Goal: Use online tool/utility

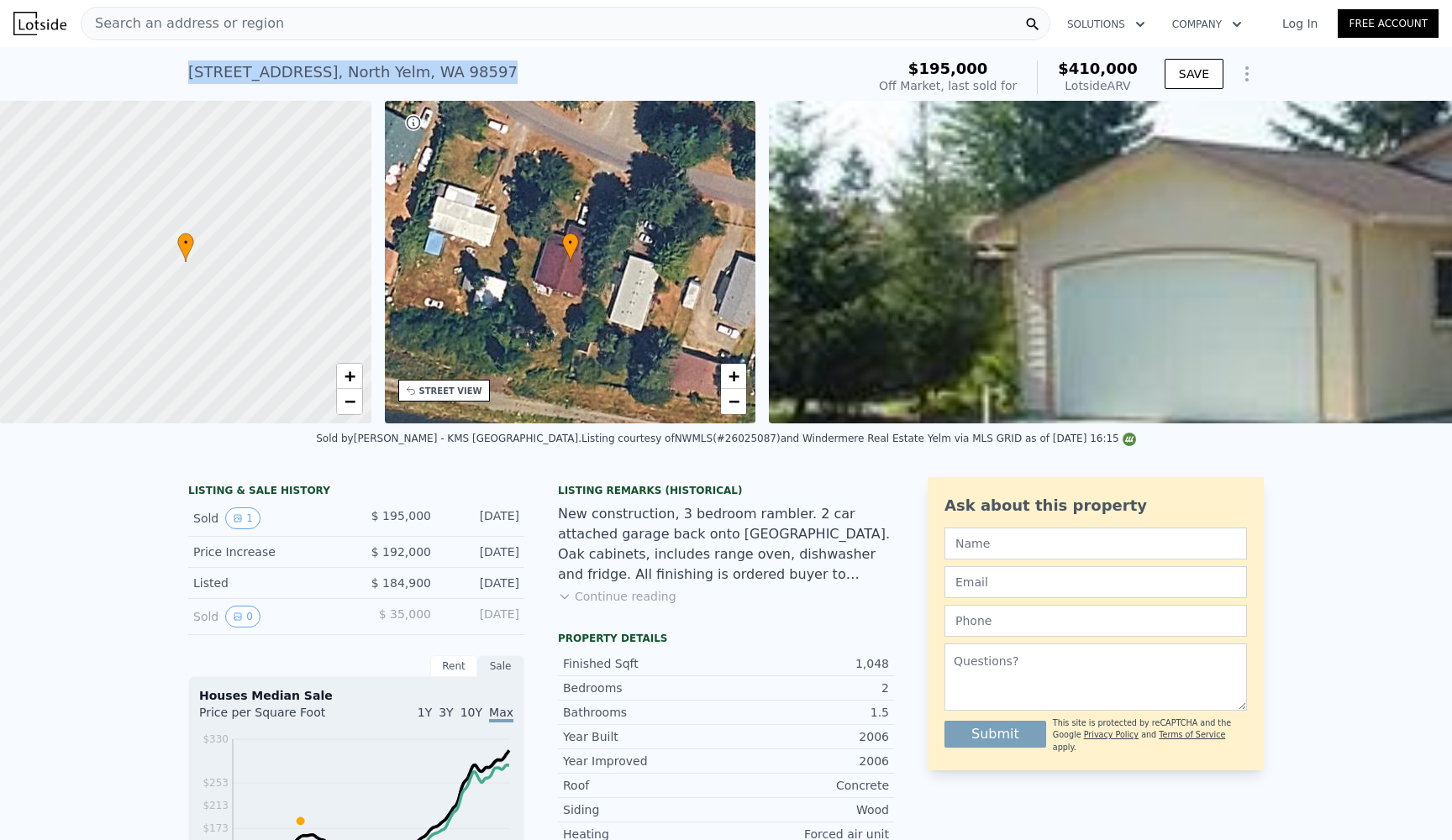
drag, startPoint x: 517, startPoint y: 72, endPoint x: 177, endPoint y: 65, distance: 340.1
click at [177, 65] on div "[STREET_ADDRESS] Sold [DATE] for $195k (~ARV $410k ) $195,000 Off Market, last …" at bounding box center [726, 74] width 1452 height 54
copy div "[STREET_ADDRESS]"
click at [841, 526] on div "New construction, 3 bedroom rambler. 2 car attached garage back onto [GEOGRAPHI…" at bounding box center [726, 544] width 336 height 81
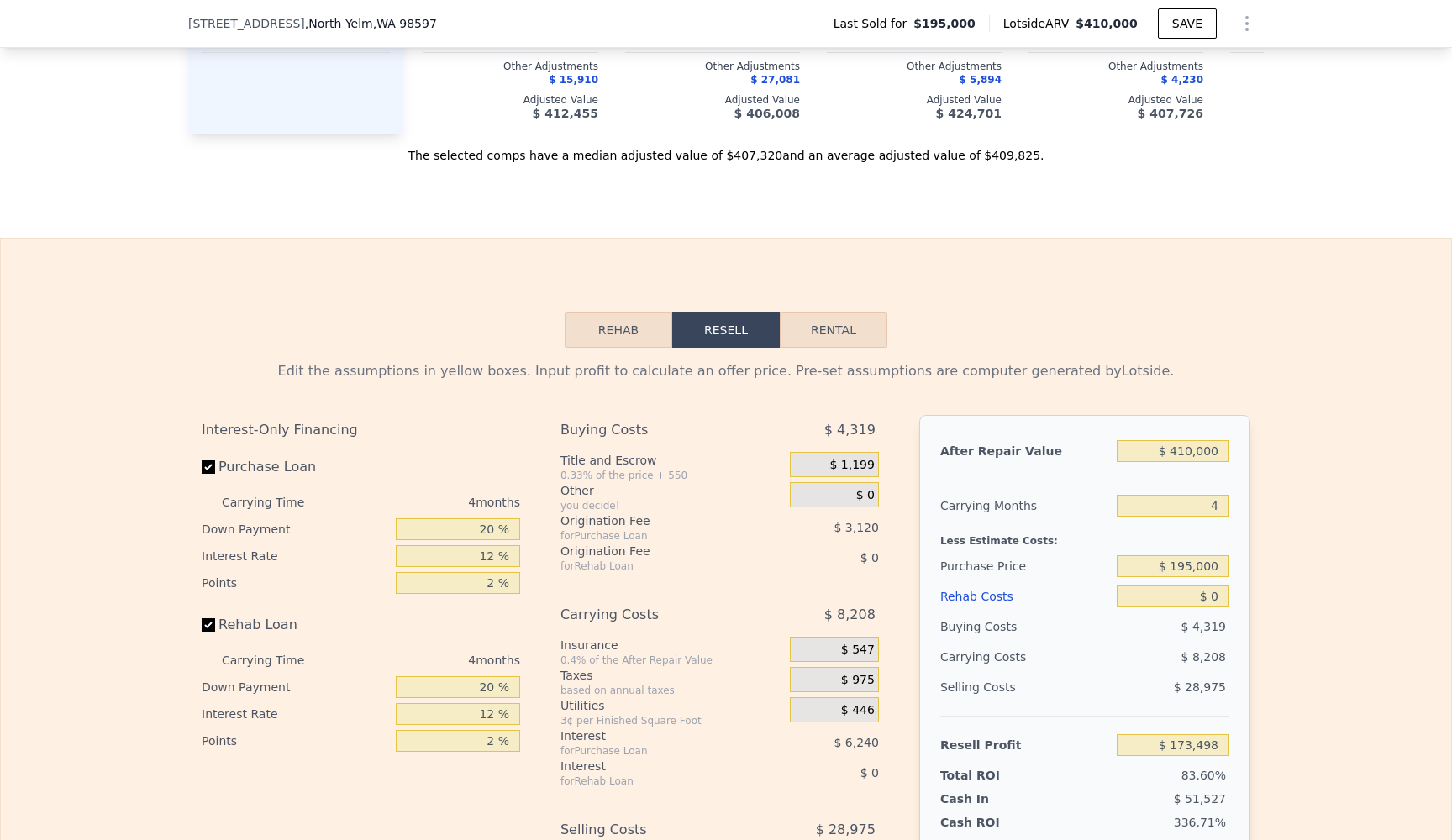
scroll to position [2299, 0]
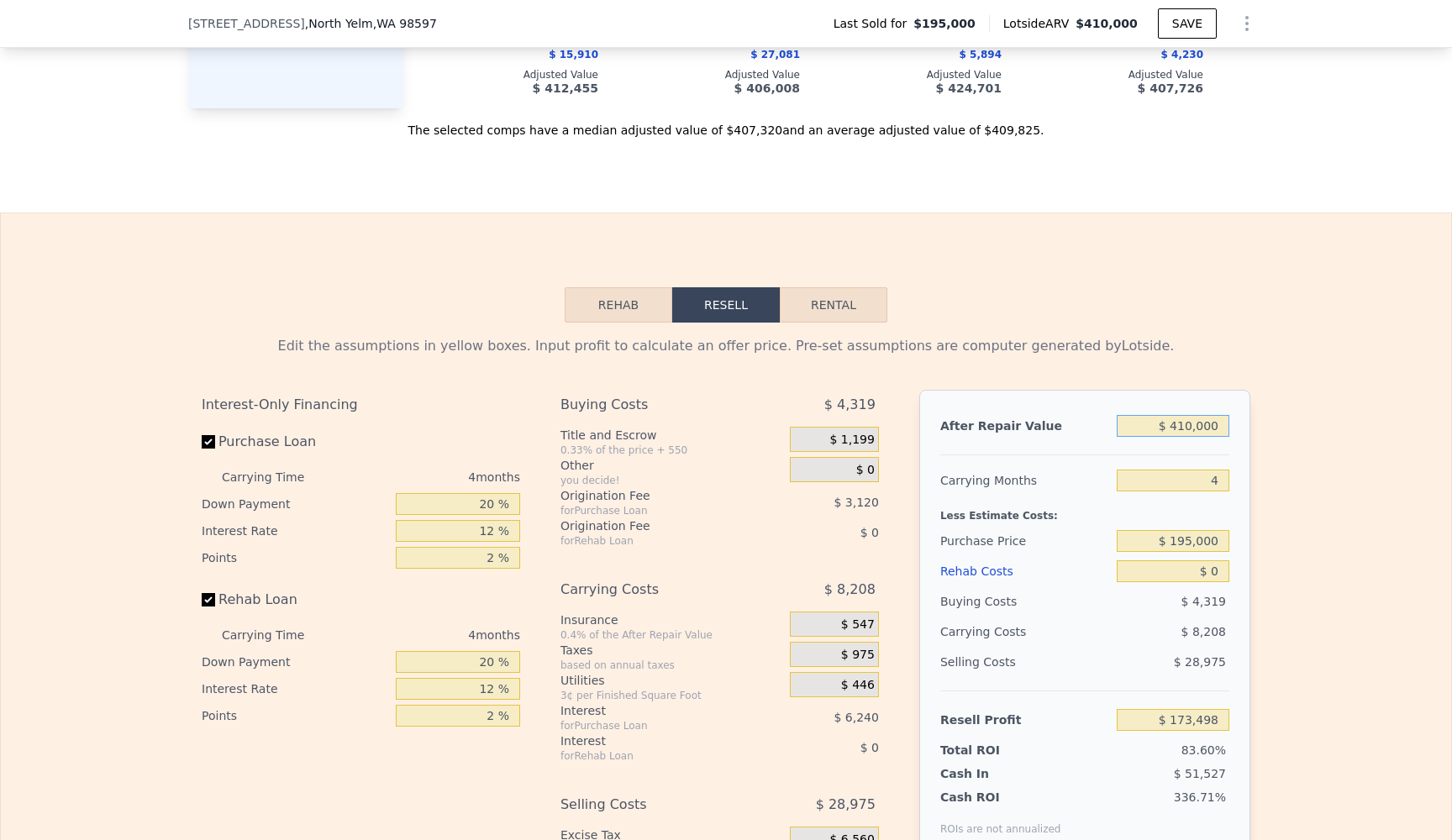
click at [1217, 430] on input "$ 410,000" at bounding box center [1173, 426] width 113 height 22
drag, startPoint x: 1218, startPoint y: 430, endPoint x: 1163, endPoint y: 430, distance: 55.0
click at [1163, 430] on input "$ 410,000" at bounding box center [1173, 426] width 113 height 22
type input "$ 4"
type input "-$ 207,526"
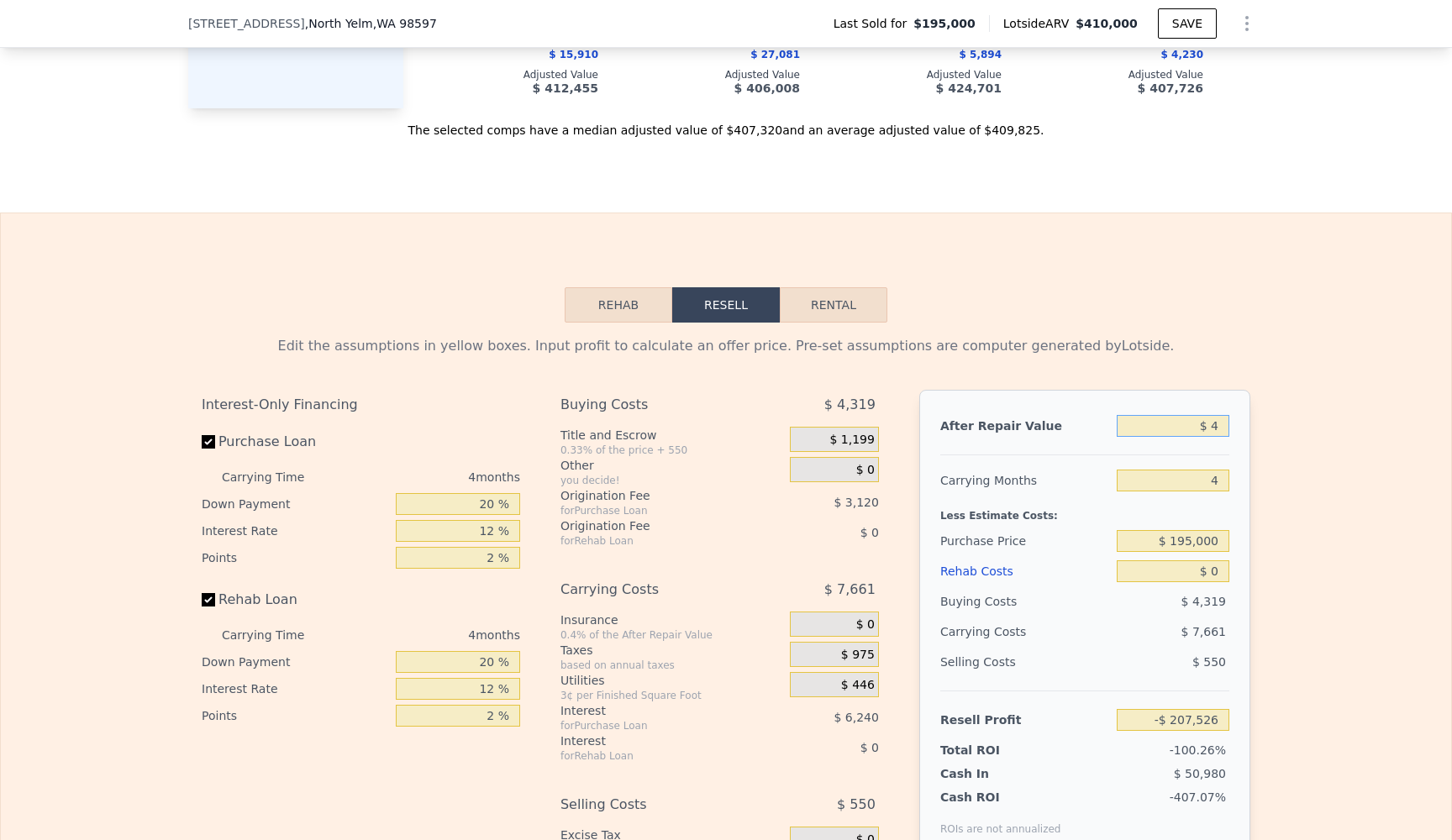
type input "-$ 4"
type input "-$ 207,534"
type input "-$ 0"
type input "-$ 207,530"
type input "-"
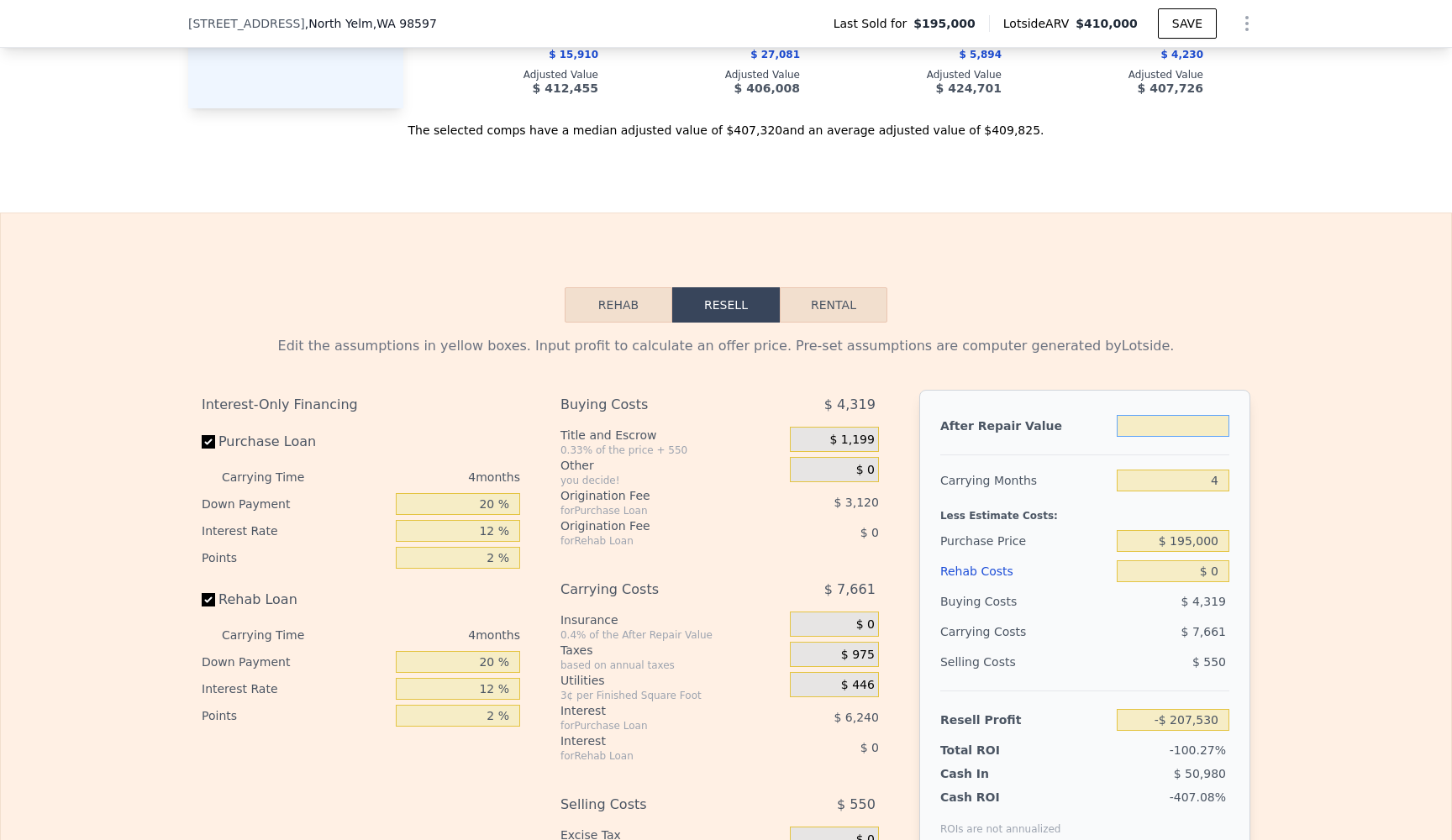
type input "$ 4"
type input "-$ 207,526"
type input "$ 40"
type input "-$ 207,493"
type input "$ 400"
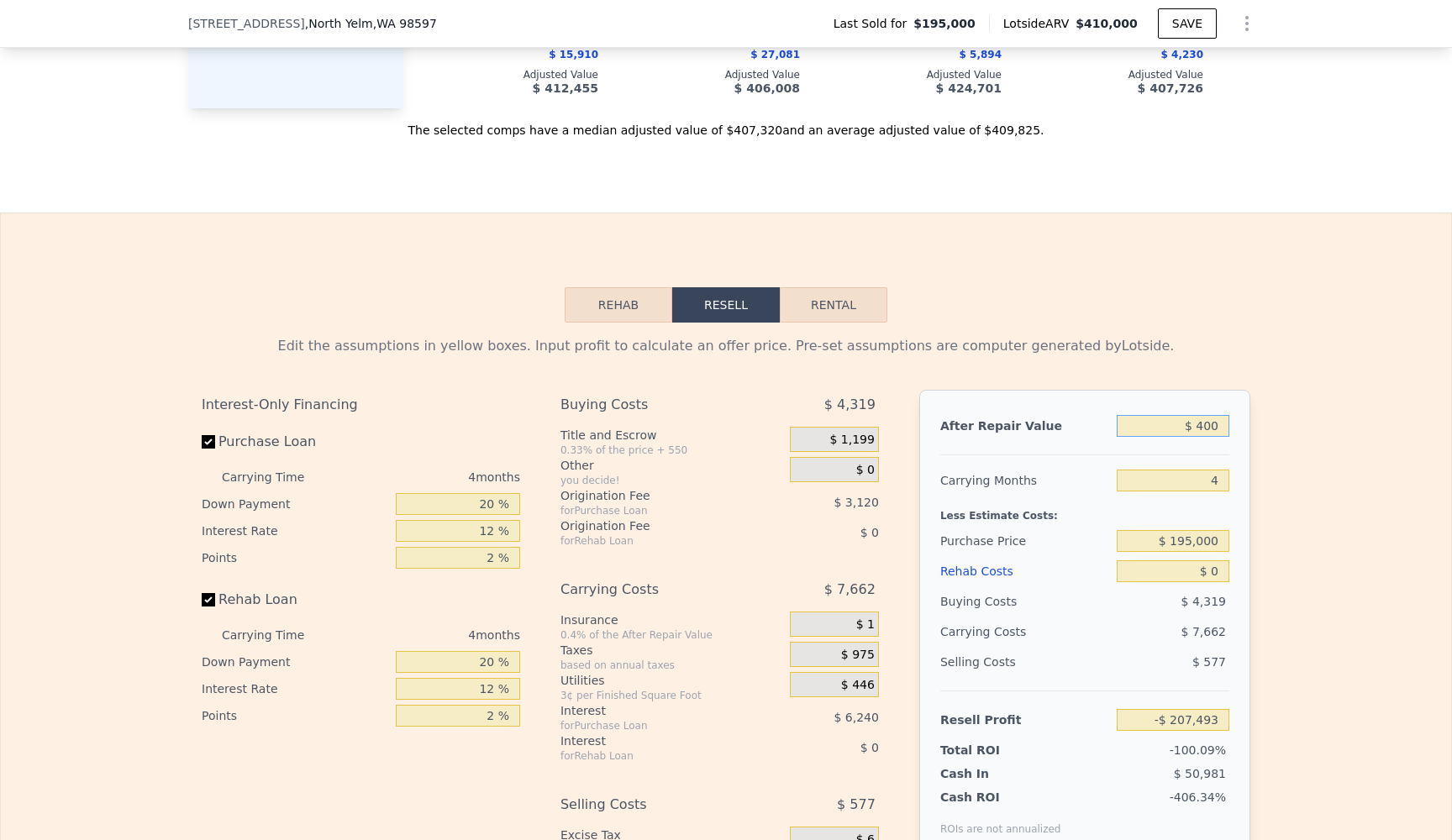
type input "-$ 207,158"
type input "$ 4,000"
type input "-$ 203,812"
type input "$ 40,000"
type input "-$ 170,356"
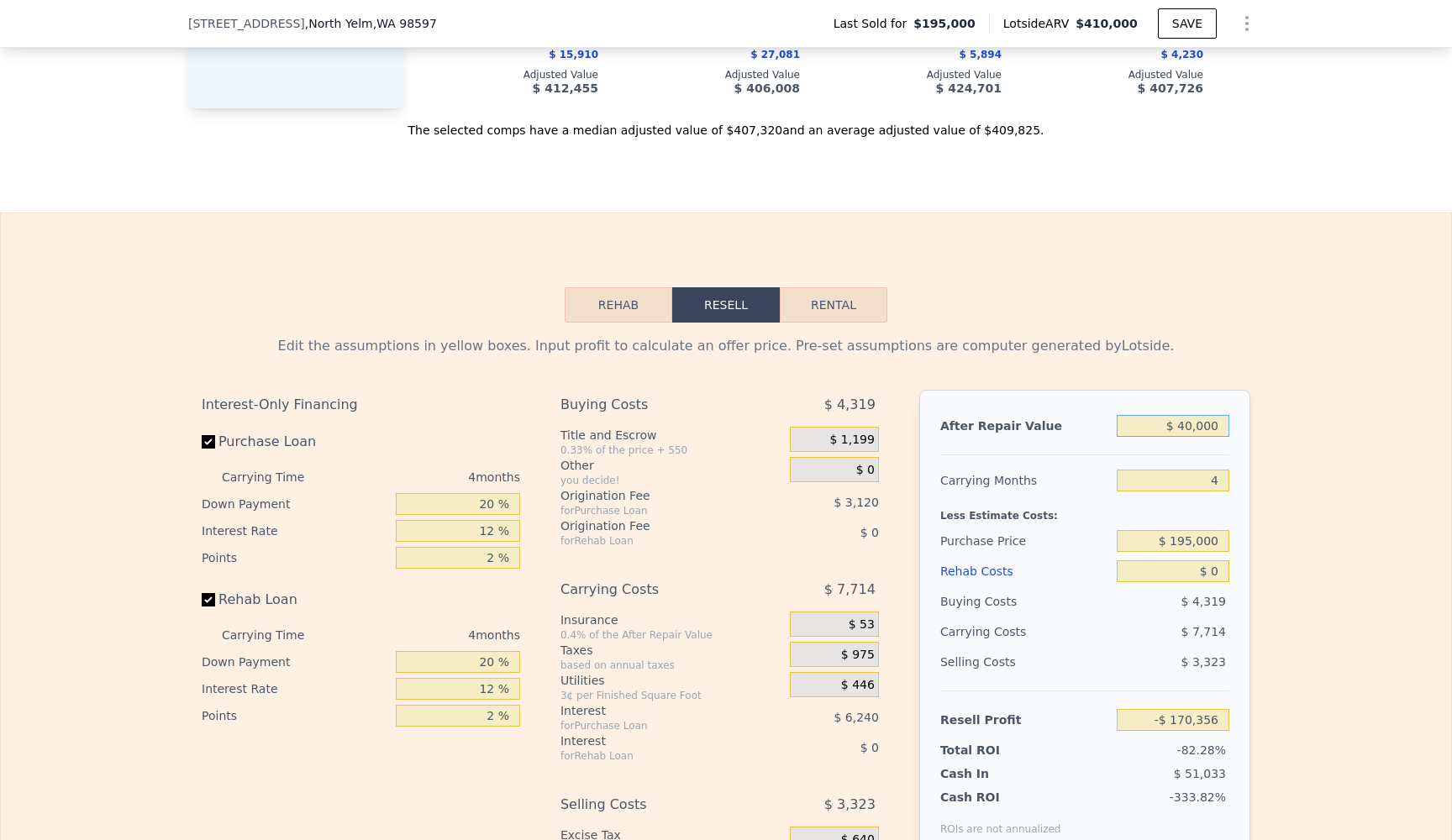
type input "$ 400,000"
type input "$ 164,205"
click at [1226, 485] on input "4" at bounding box center [1173, 481] width 113 height 22
click at [1213, 544] on input "$ 195,000" at bounding box center [1173, 541] width 113 height 22
click at [1214, 570] on input "$ 0" at bounding box center [1173, 571] width 113 height 22
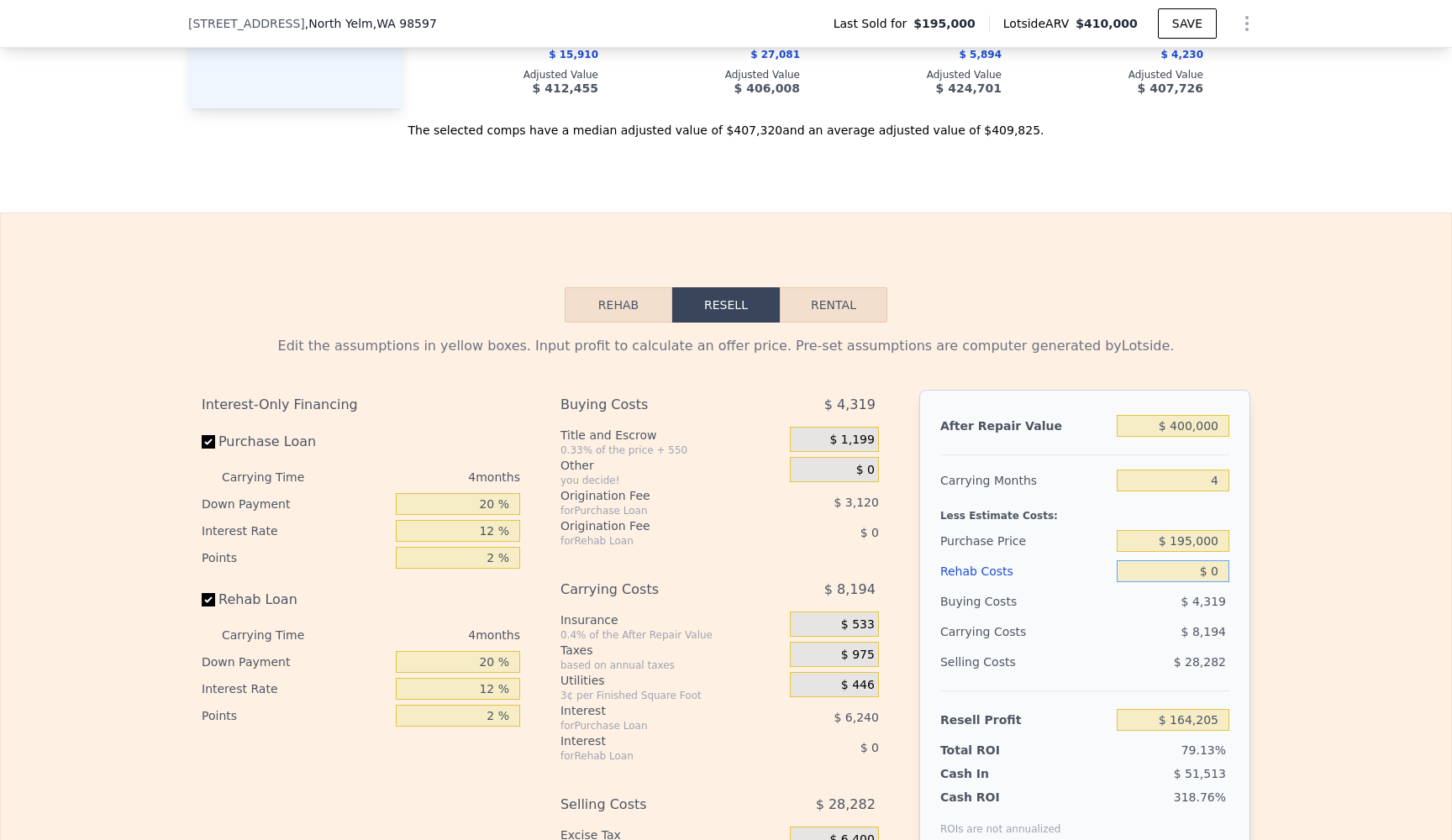
click at [1221, 573] on input "$ 0" at bounding box center [1173, 571] width 113 height 22
type input "$ 7"
type input "$ 164,198"
type input "$ 75"
type input "$ 164,125"
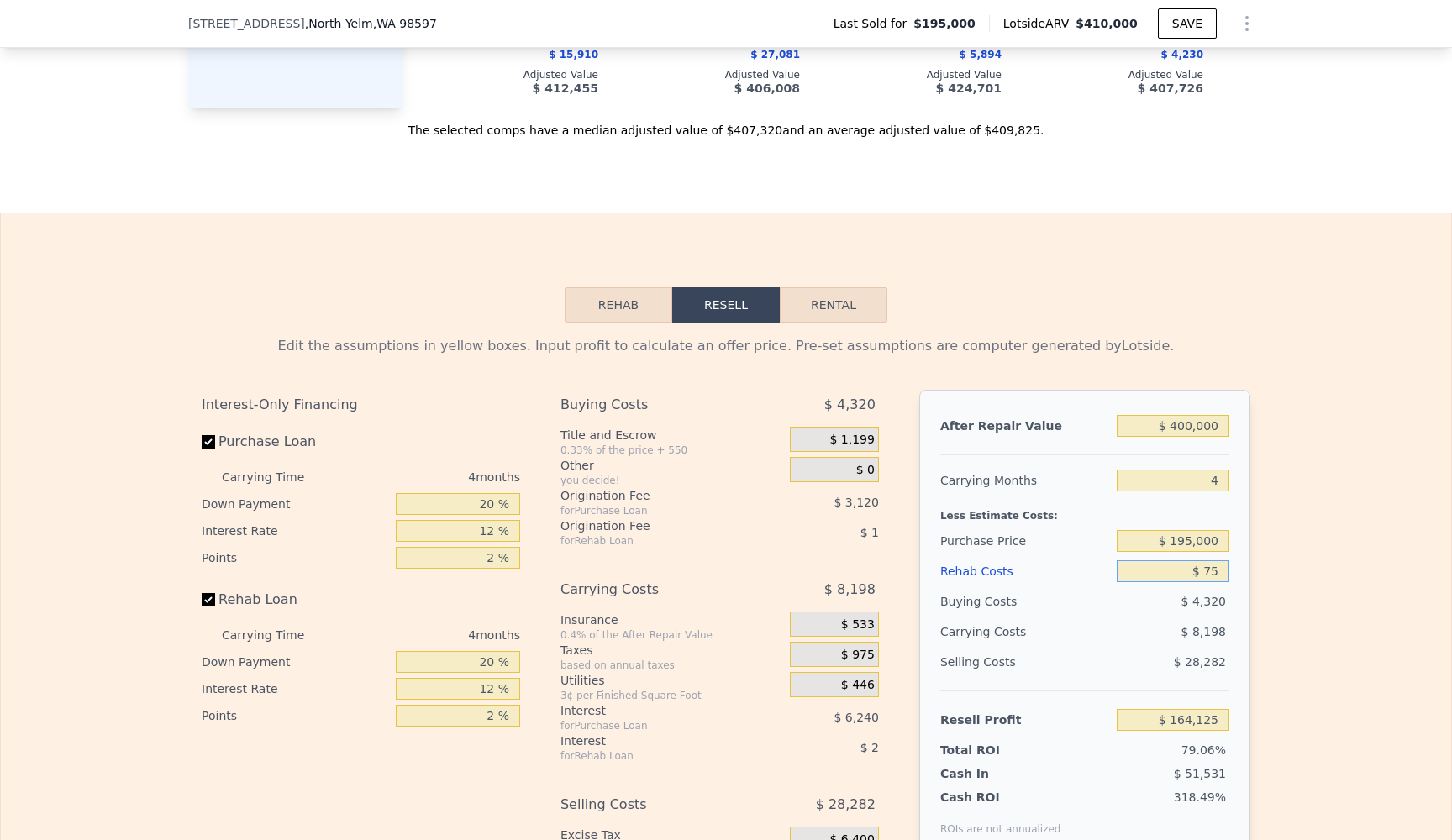
type input "$ 750"
type input "$ 163,419"
type input "$ 7,500"
type input "$ 156,345"
type input "$ 75,000"
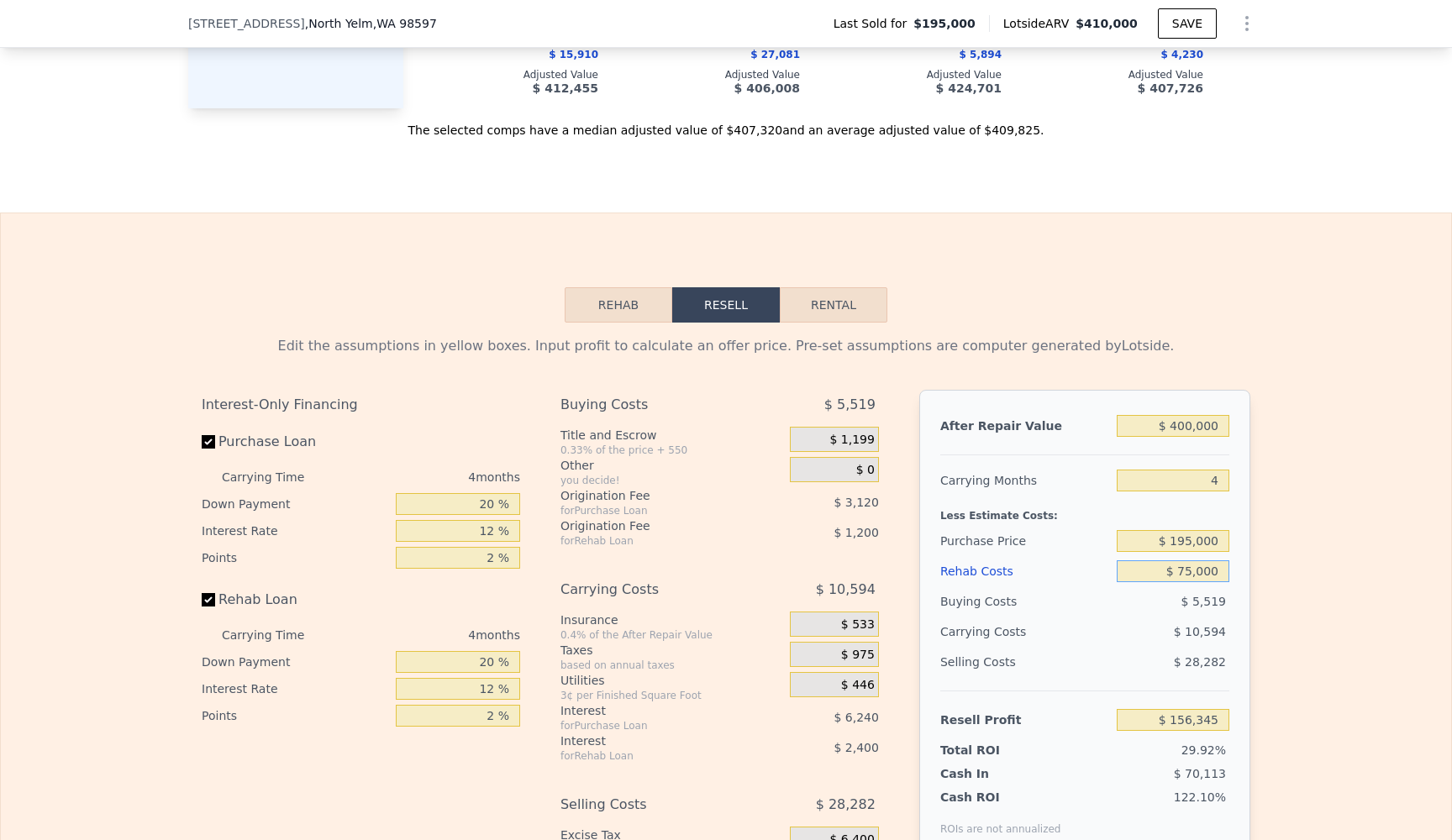
type input "$ 85,605"
type input "$ 750,000"
type input "-$ 621,795"
type input "$ 75,000"
type input "$ 85,605"
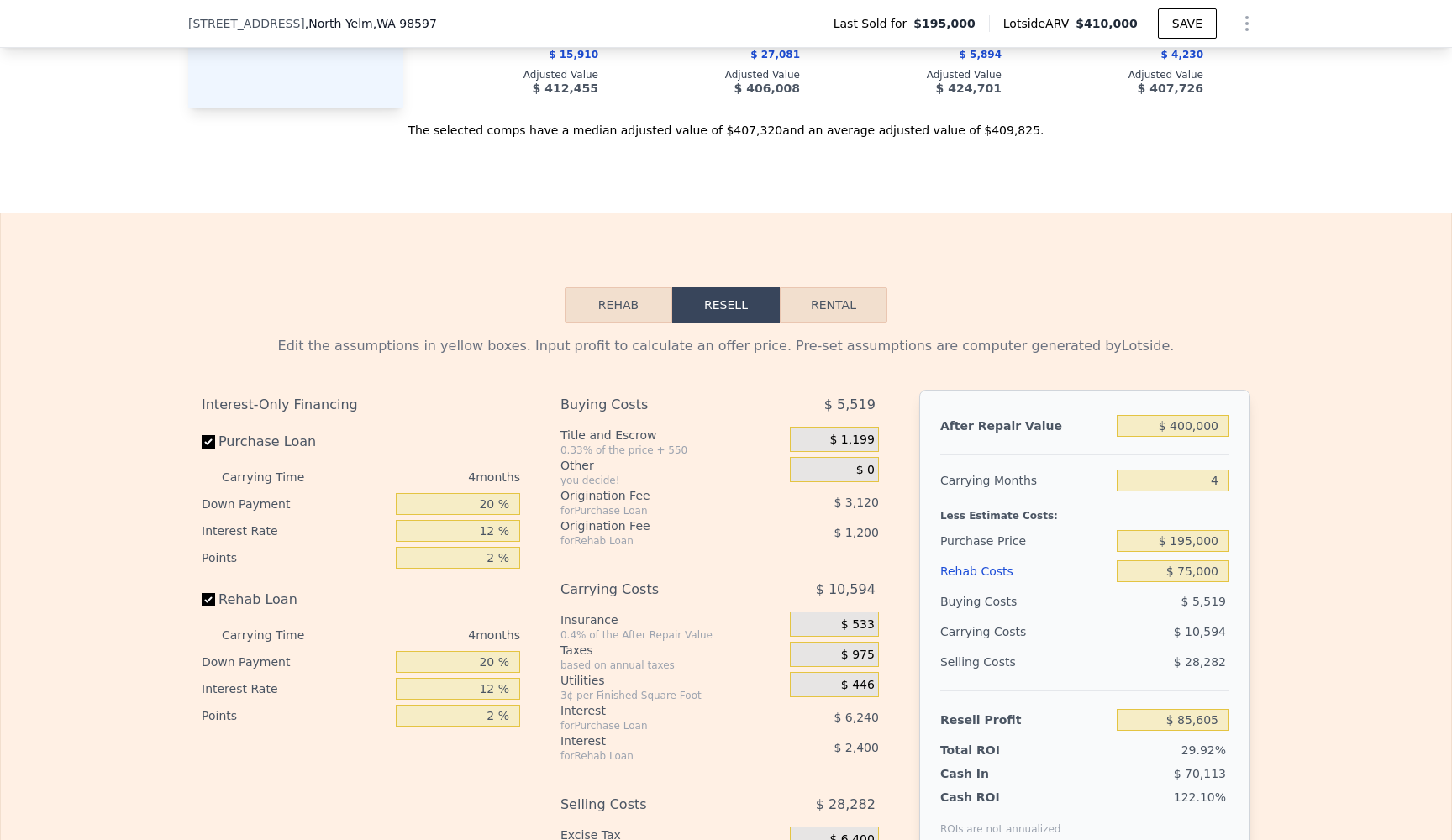
click at [1250, 534] on div "After Repair Value $ 400,000 Carrying Months 4 Less Estimate Costs: Purchase Pr…" at bounding box center [1085, 624] width 331 height 467
click at [1242, 534] on div "After Repair Value $ 400,000 Carrying Months 4 Less Estimate Costs: Purchase Pr…" at bounding box center [1085, 624] width 331 height 467
click at [1205, 534] on input "$ 195,000" at bounding box center [1173, 541] width 113 height 22
click at [1217, 544] on input "$ 195,000" at bounding box center [1173, 541] width 113 height 22
type input "$ 1"
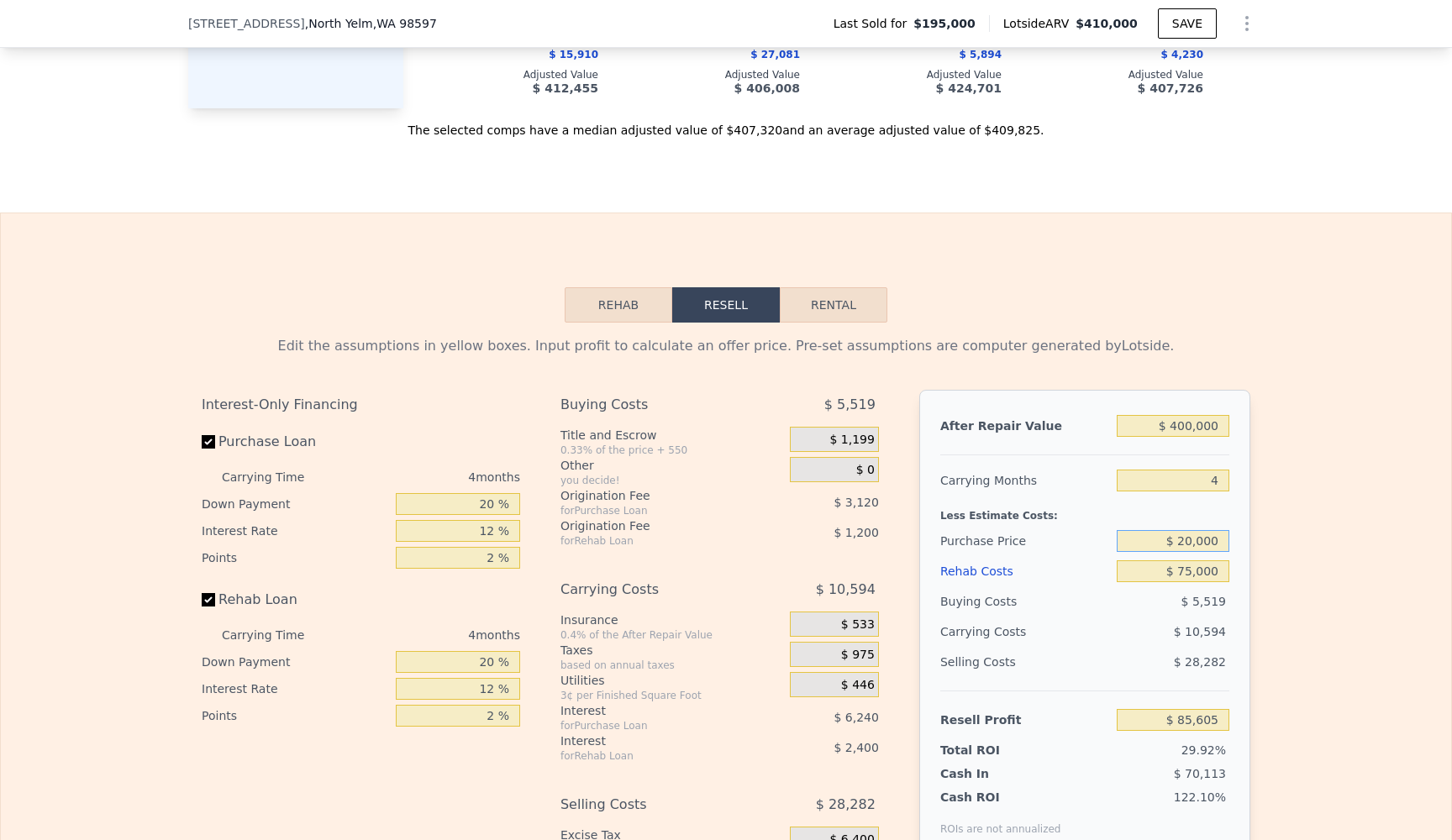
type input "$ 200,000"
type input "$ 80,348"
click at [1339, 615] on div "Edit the assumptions in yellow boxes. Input profit to calculate an offer price.…" at bounding box center [726, 634] width 1450 height 625
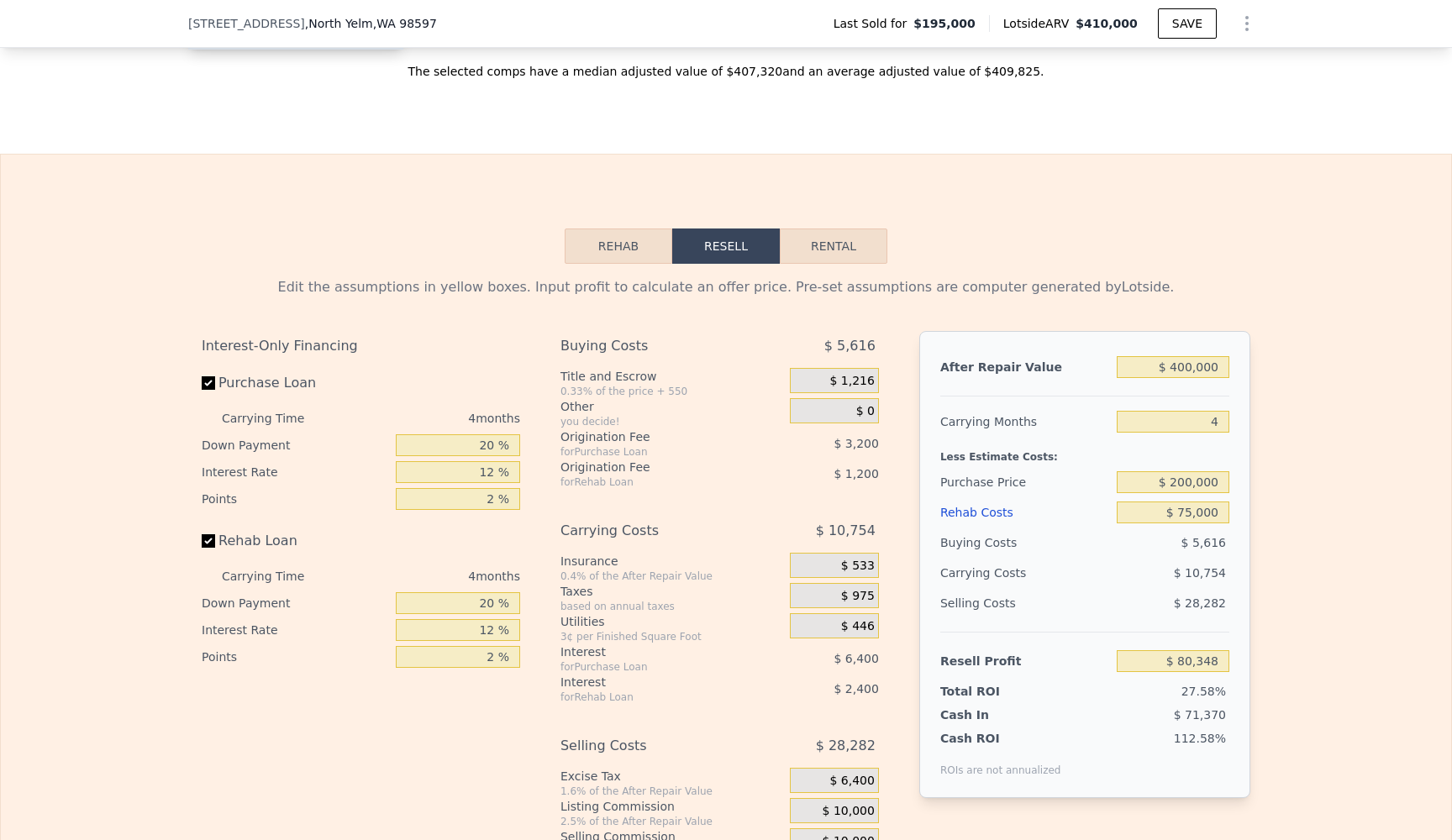
scroll to position [2368, 0]
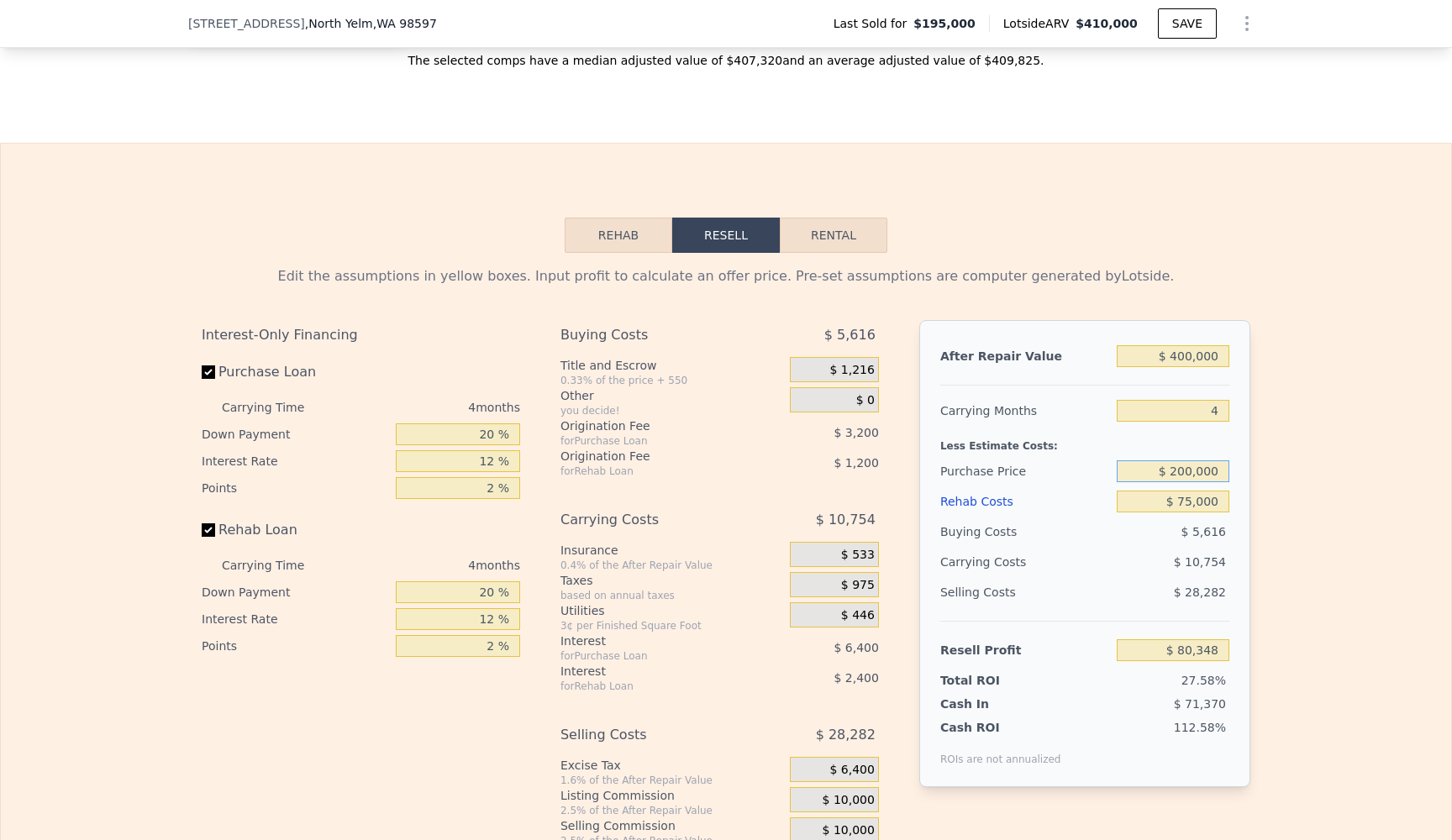
click at [1192, 466] on input "$ 200,000" at bounding box center [1173, 471] width 113 height 22
type input "$ 225,000"
type input "$ 54,065"
click at [1347, 711] on div "Edit the assumptions in yellow boxes. Input profit to calculate an offer price.…" at bounding box center [726, 565] width 1450 height 625
click at [1193, 479] on input "$ 225,000" at bounding box center [1173, 471] width 113 height 22
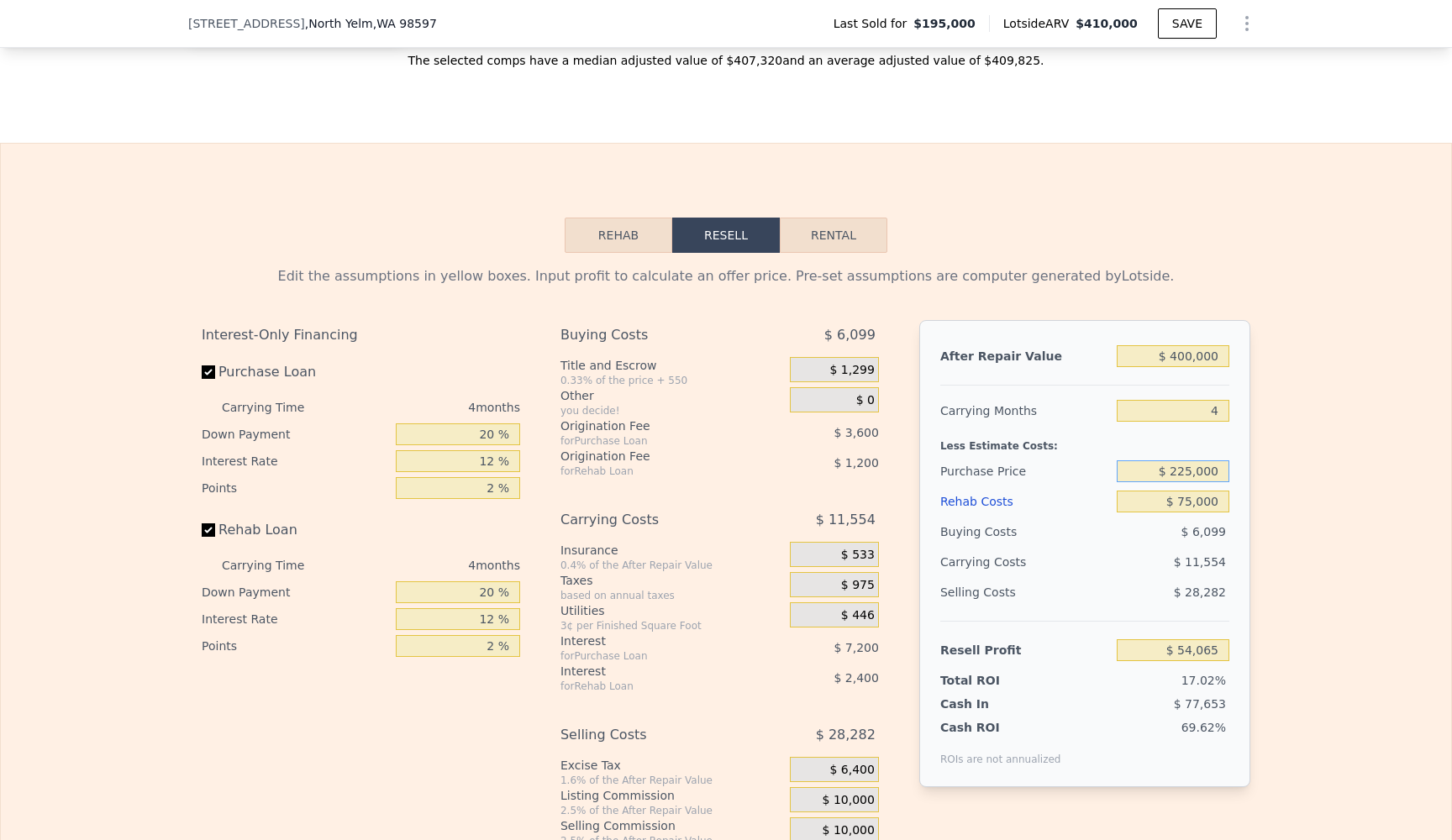
click at [1193, 479] on input "$ 225,000" at bounding box center [1173, 471] width 113 height 22
click at [1193, 475] on input "$ 225,000" at bounding box center [1173, 471] width 113 height 22
type input "$ 250,000"
type input "$ 27,781"
click at [1325, 618] on div "Edit the assumptions in yellow boxes. Input profit to calculate an offer price.…" at bounding box center [726, 565] width 1450 height 625
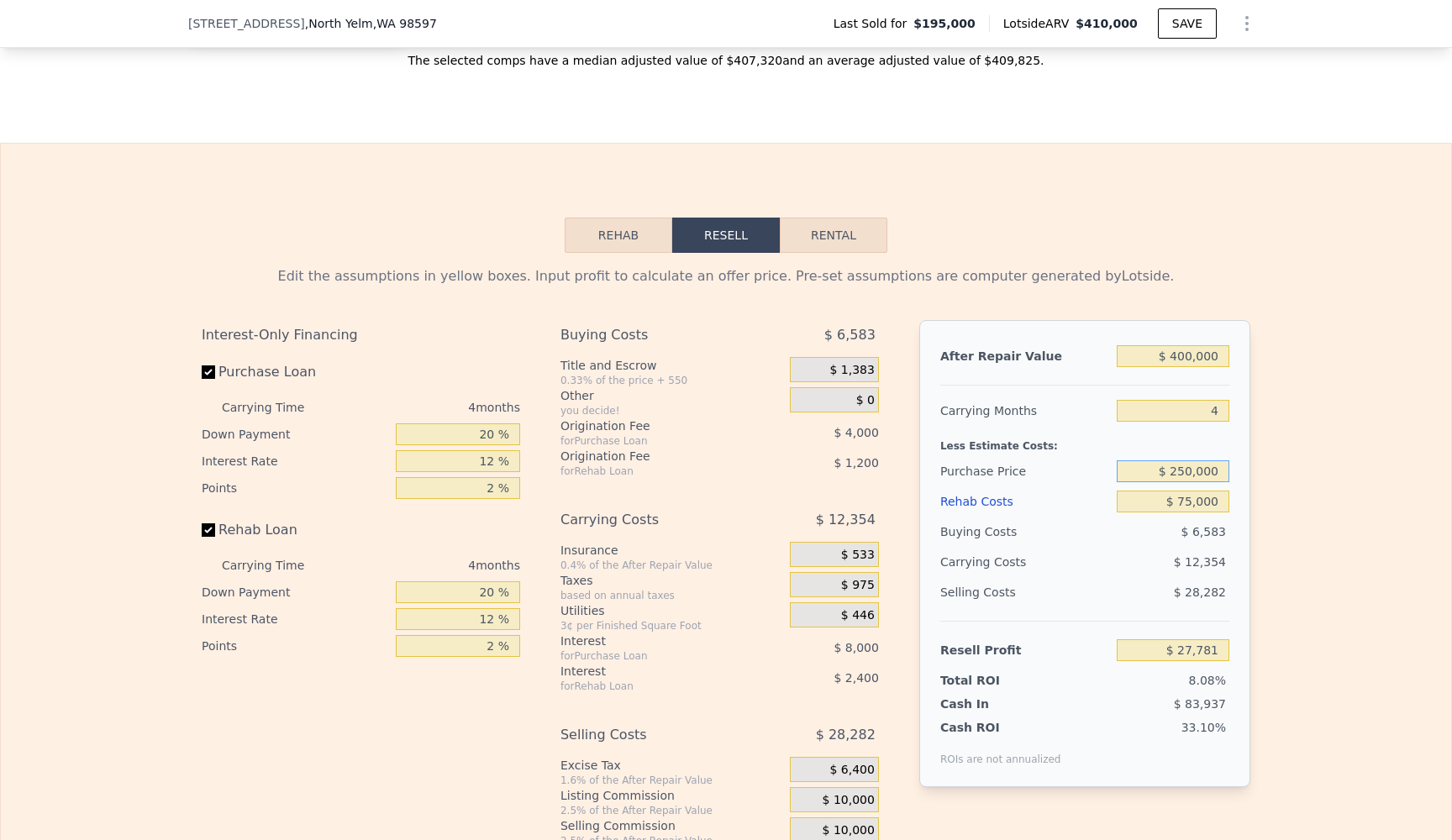
click at [1193, 474] on input "$ 250,000" at bounding box center [1173, 471] width 113 height 22
type input "$ 225,000"
type input "$ 54,065"
click at [1265, 512] on div "Edit the assumptions in yellow boxes. Input profit to calculate an offer price.…" at bounding box center [726, 565] width 1450 height 625
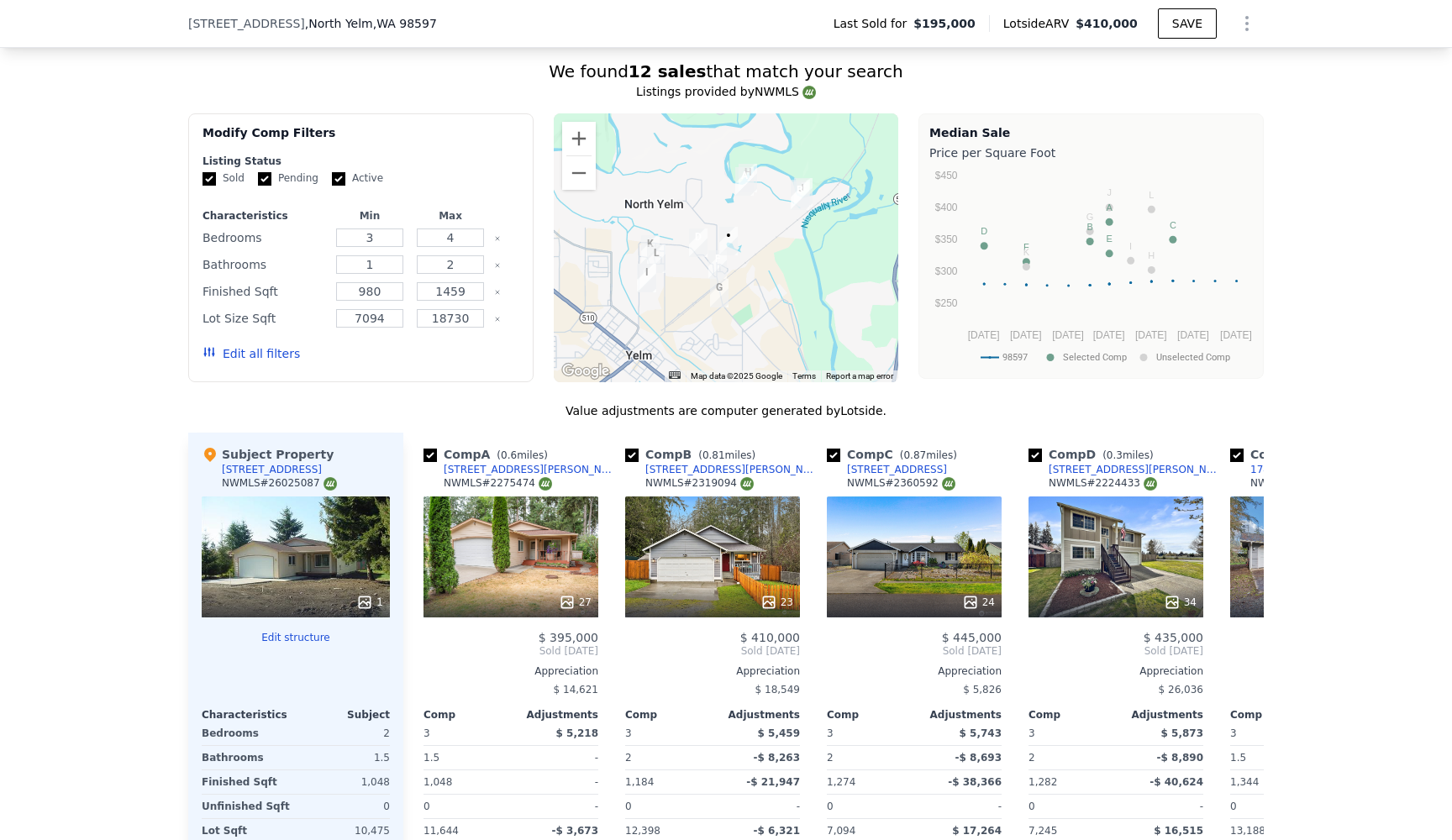
scroll to position [1492, 0]
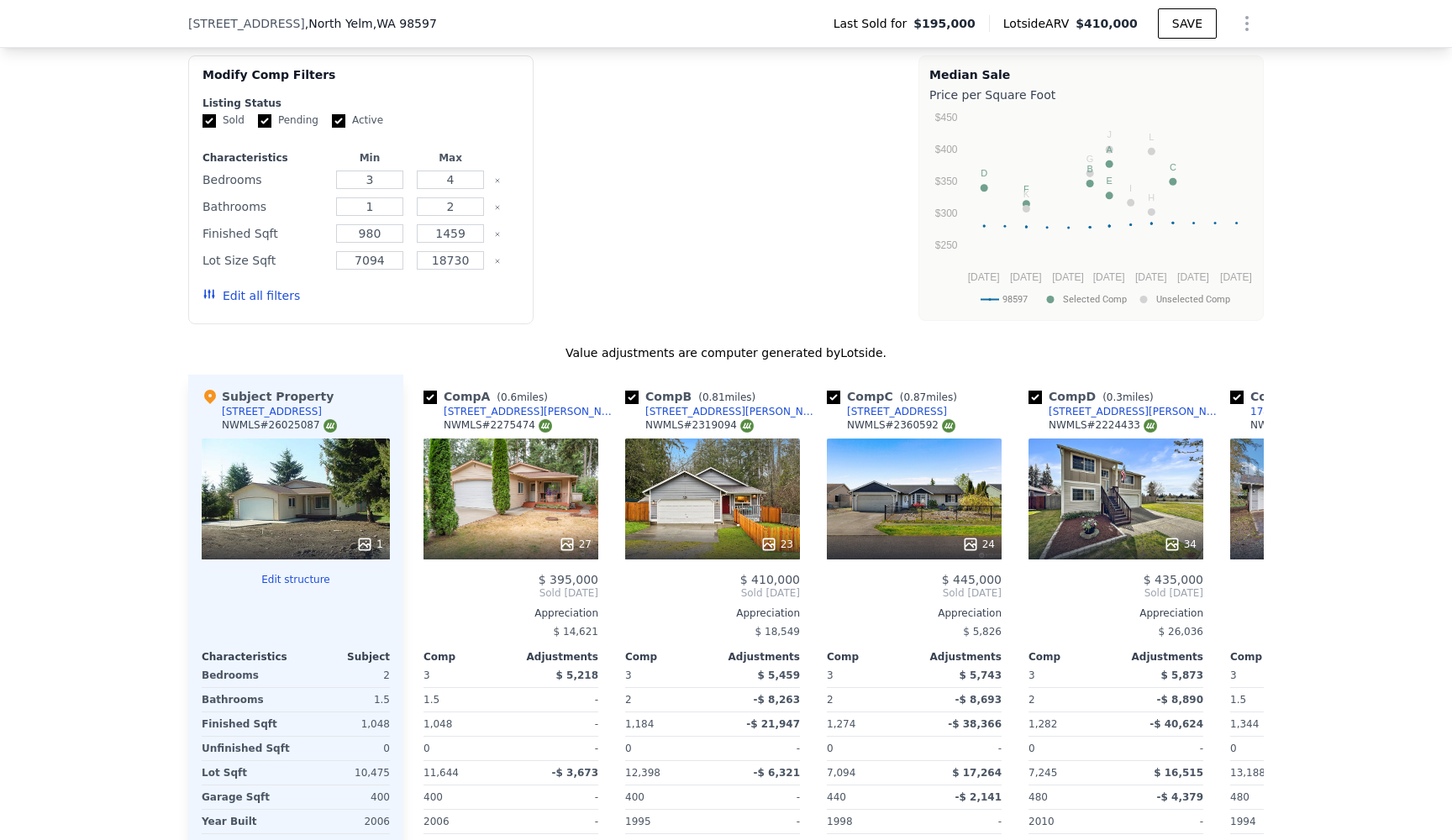
type input "$ 410,000"
type input "$ 0"
type input "$ 173,498"
